Goal: Information Seeking & Learning: Learn about a topic

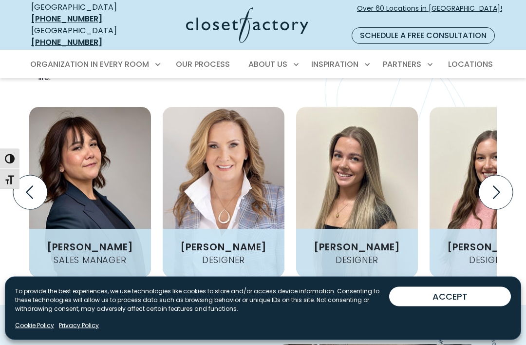
scroll to position [1229, 0]
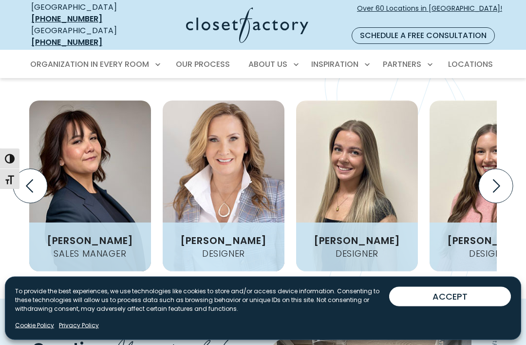
click at [36, 169] on icon "Previous slide" at bounding box center [30, 186] width 34 height 34
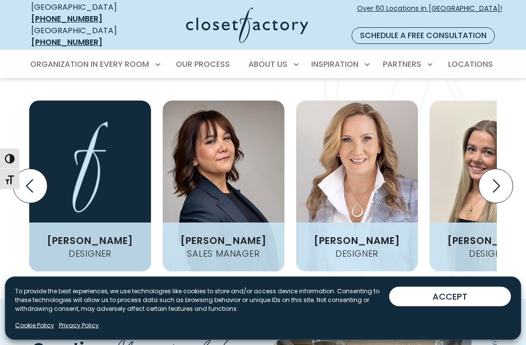
scroll to position [1229, 0]
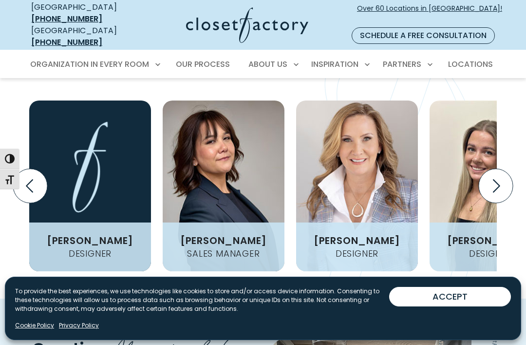
click at [24, 165] on icon "Previous slide" at bounding box center [30, 186] width 42 height 42
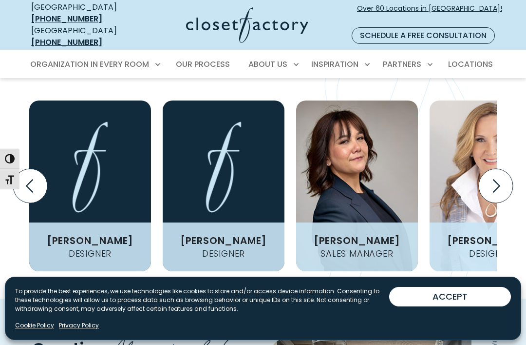
click at [22, 165] on icon "Previous slide" at bounding box center [30, 186] width 42 height 42
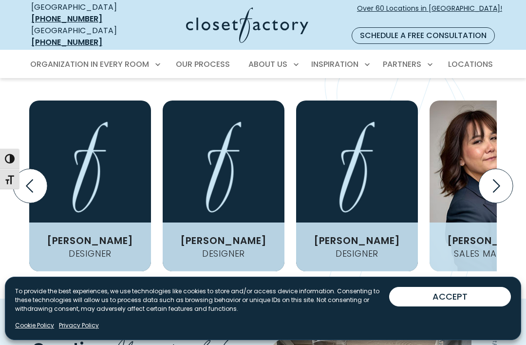
click at [19, 165] on button "Toggle High Contrast" at bounding box center [9, 158] width 19 height 20
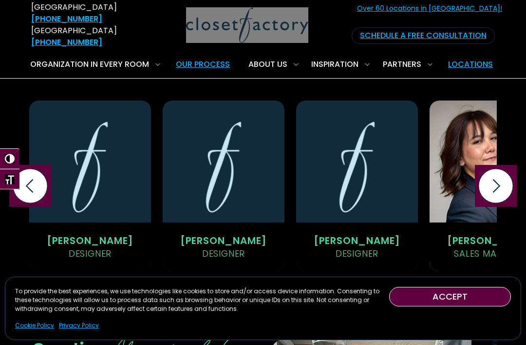
click at [0, 159] on span "Toggle High Contrast" at bounding box center [0, 158] width 0 height 0
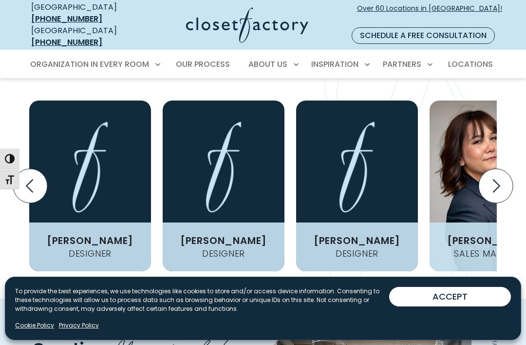
click at [0, 159] on span "Toggle High Contrast" at bounding box center [0, 158] width 0 height 0
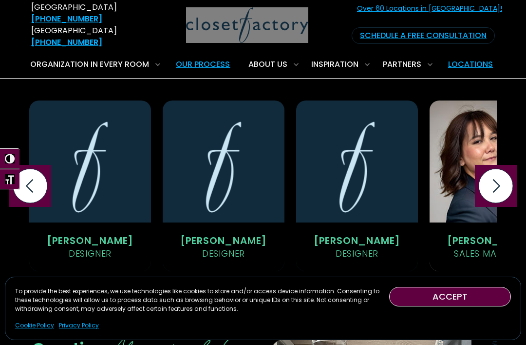
click at [24, 169] on icon "Previous slide" at bounding box center [30, 186] width 34 height 34
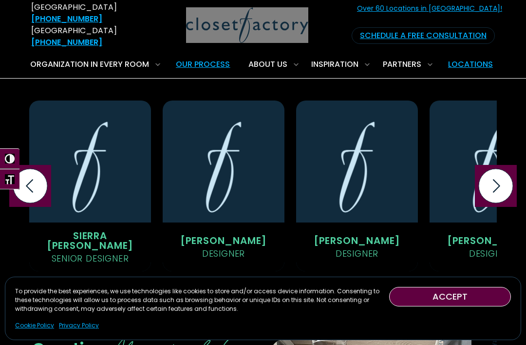
click at [38, 169] on icon "Previous slide" at bounding box center [30, 186] width 34 height 34
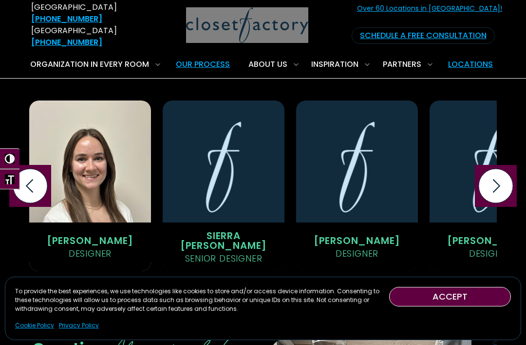
click at [36, 169] on icon "Previous slide" at bounding box center [30, 186] width 34 height 34
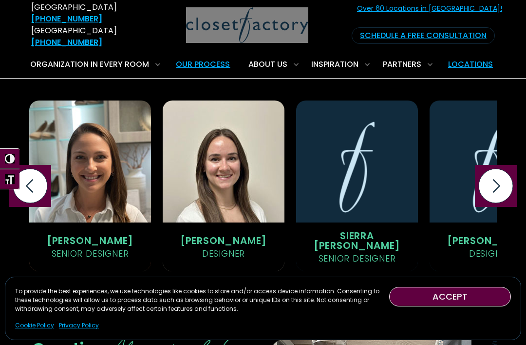
click at [40, 169] on icon "Previous slide" at bounding box center [30, 186] width 34 height 34
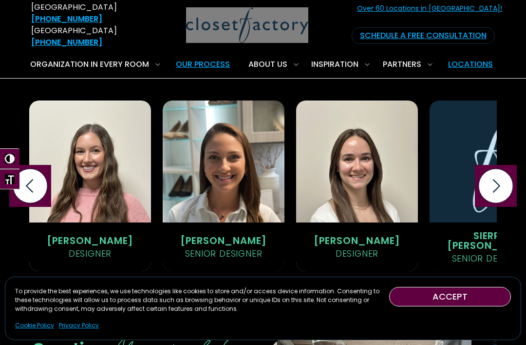
click at [39, 169] on icon "Previous slide" at bounding box center [30, 186] width 34 height 34
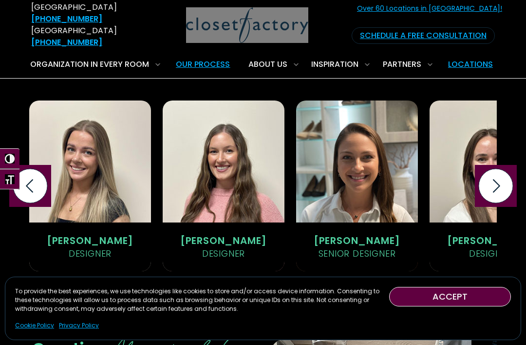
click at [38, 169] on icon "Previous slide" at bounding box center [30, 186] width 34 height 34
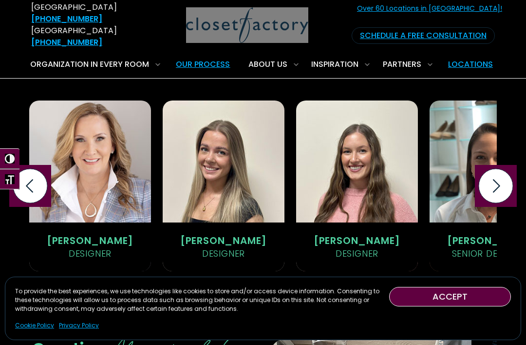
click at [37, 169] on icon "Previous slide" at bounding box center [30, 186] width 34 height 34
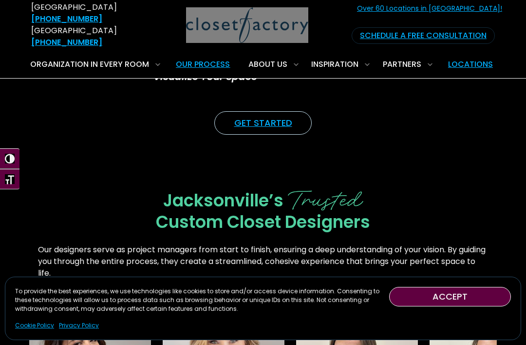
scroll to position [1026, 0]
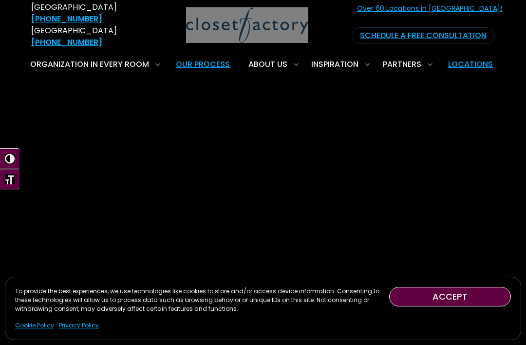
click at [236, 147] on link "Careers" at bounding box center [272, 153] width 146 height 18
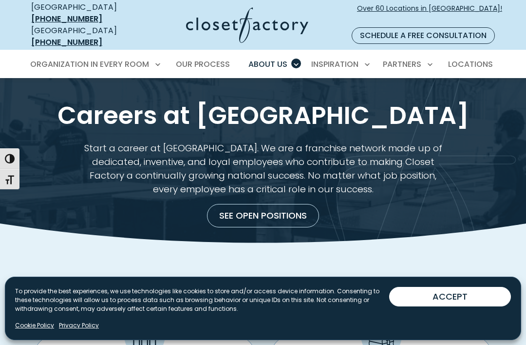
click at [18, 50] on div "Organization in Every Room Custom Closets Walk-In Closets Reach-In Closets Home…" at bounding box center [263, 64] width 526 height 28
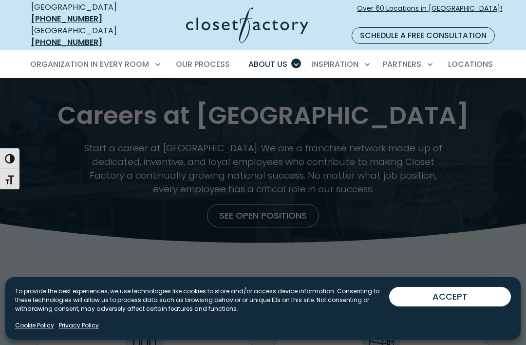
click at [40, 112] on span "Walk-In Closets" at bounding box center [66, 117] width 61 height 10
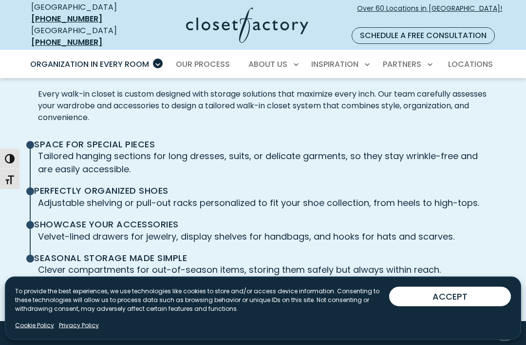
scroll to position [2190, 0]
